Goal: Task Accomplishment & Management: Manage account settings

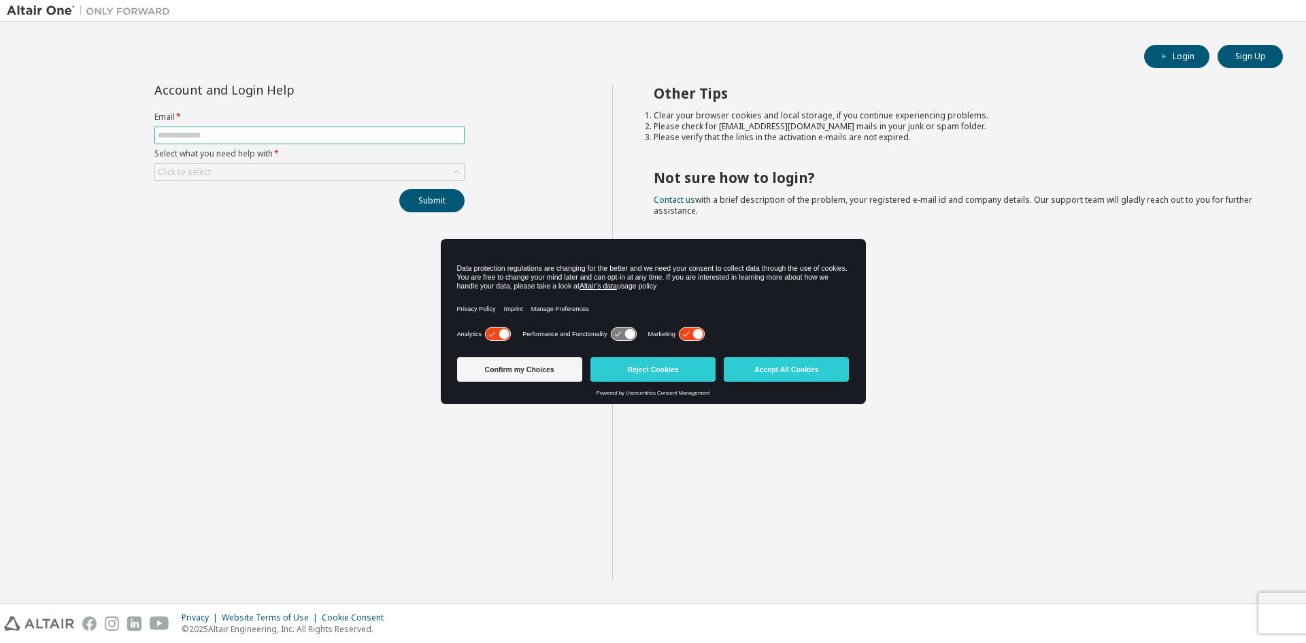
click at [195, 140] on input "text" at bounding box center [309, 135] width 303 height 11
type input "**********"
click at [222, 176] on div "Click to select" at bounding box center [309, 172] width 309 height 16
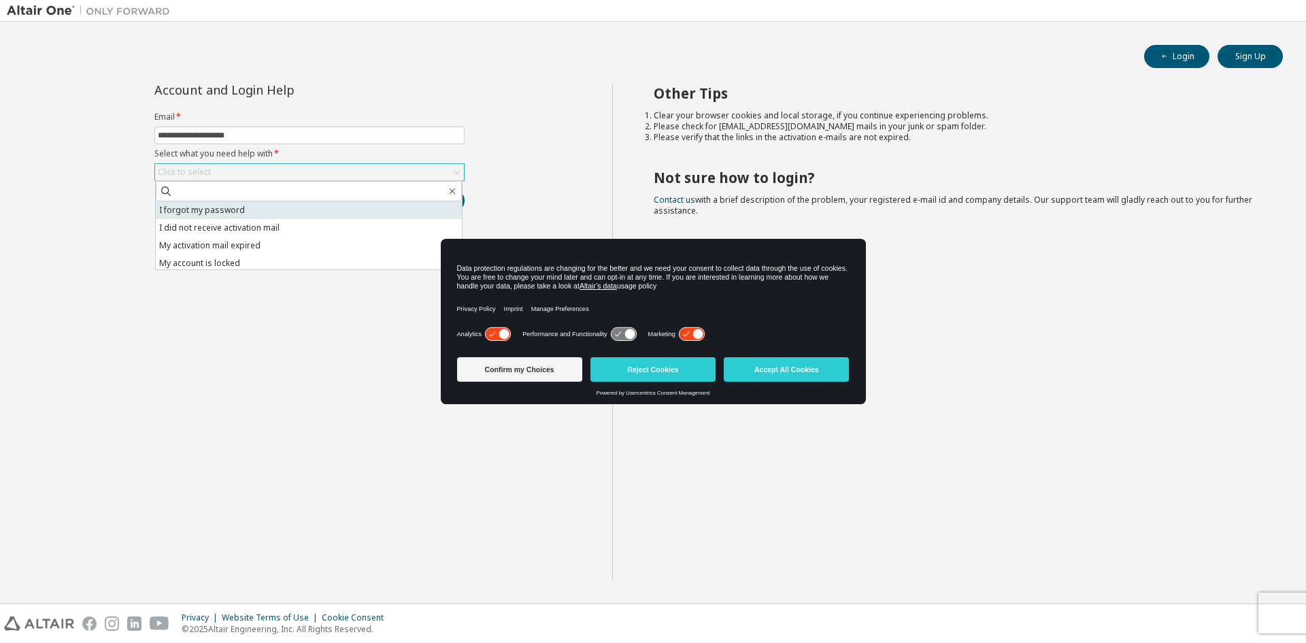
click at [217, 216] on li "I forgot my password" at bounding box center [309, 210] width 306 height 18
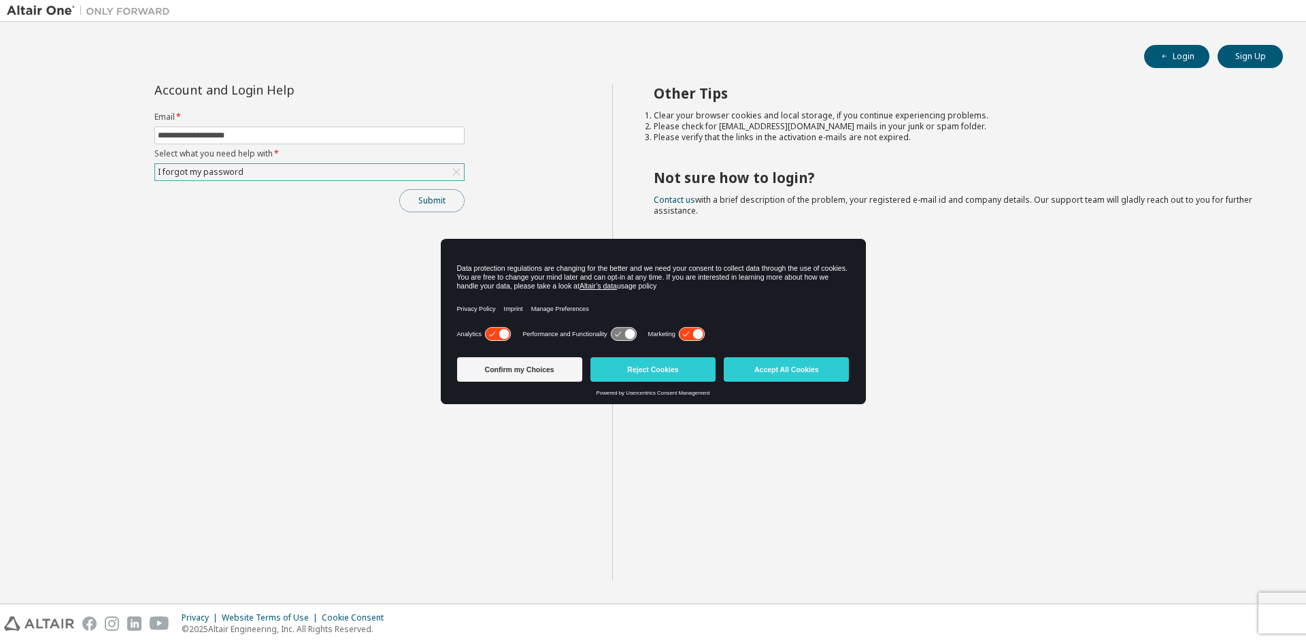
click at [418, 199] on button "Submit" at bounding box center [431, 200] width 65 height 23
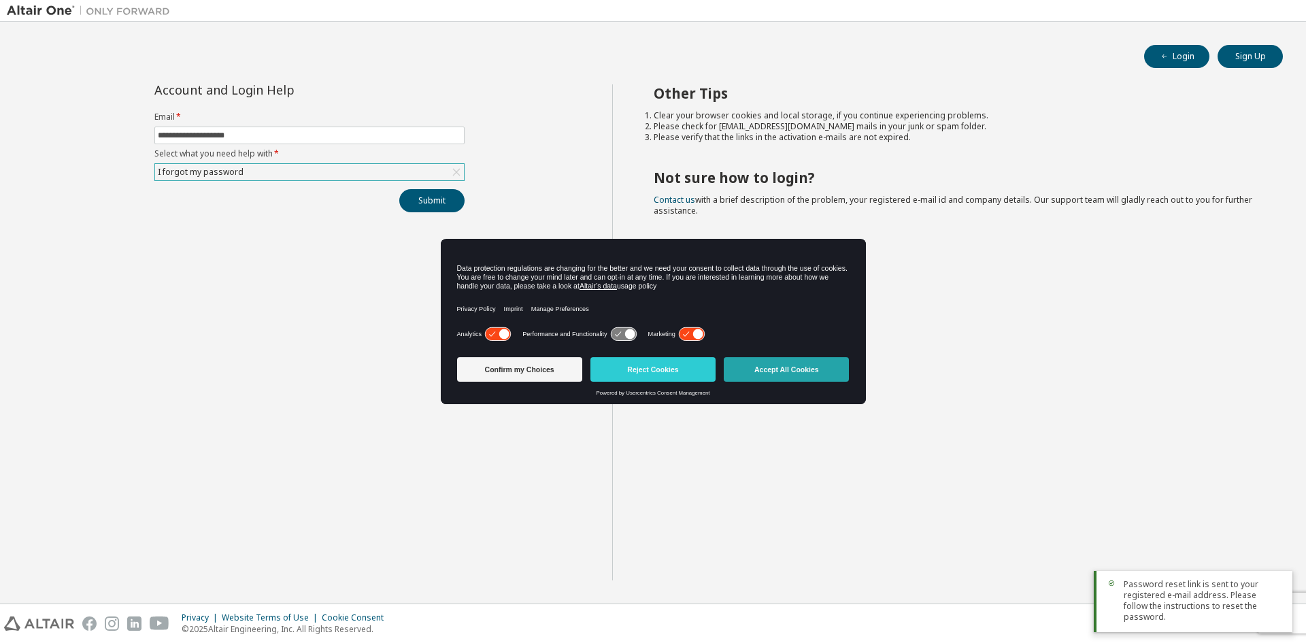
click at [789, 380] on button "Accept All Cookies" at bounding box center [786, 369] width 125 height 24
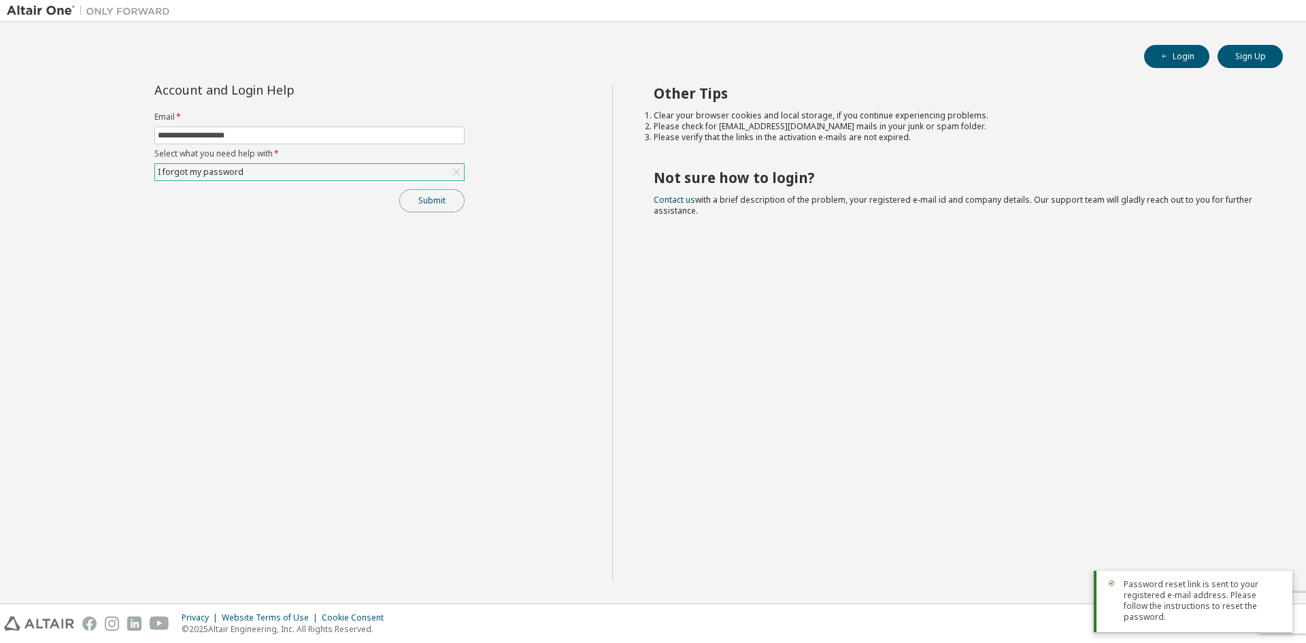
click at [416, 201] on button "Submit" at bounding box center [431, 200] width 65 height 23
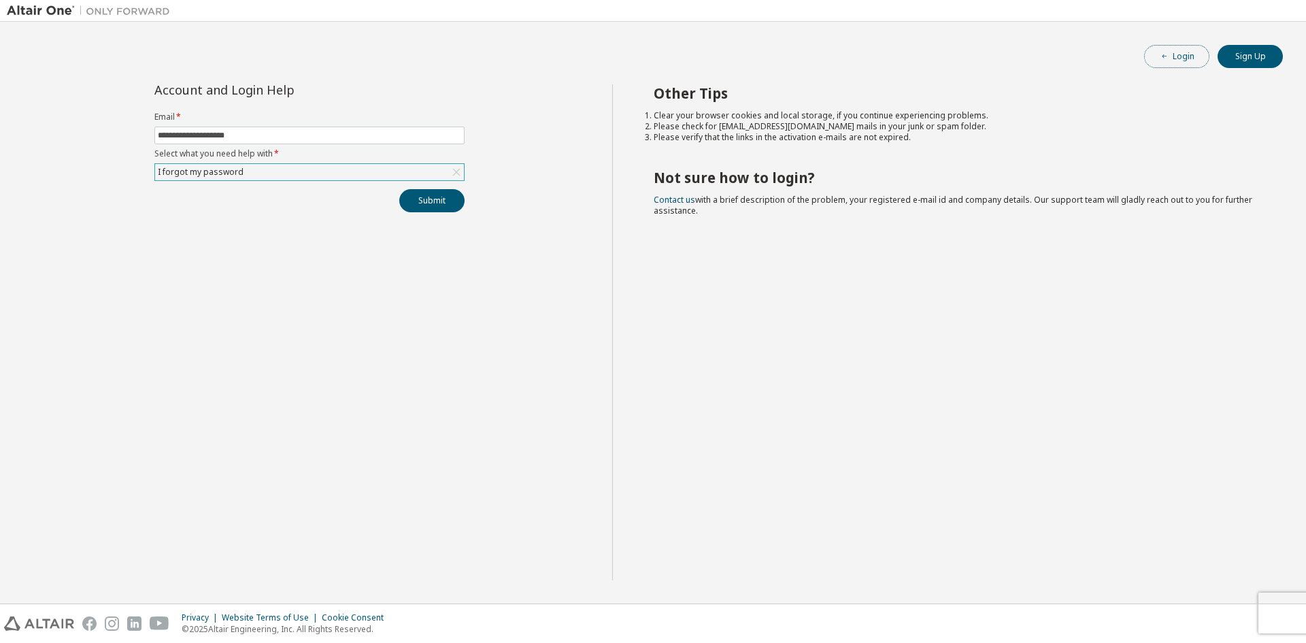
click at [1170, 50] on button "Login" at bounding box center [1176, 56] width 65 height 23
